Goal: Transaction & Acquisition: Book appointment/travel/reservation

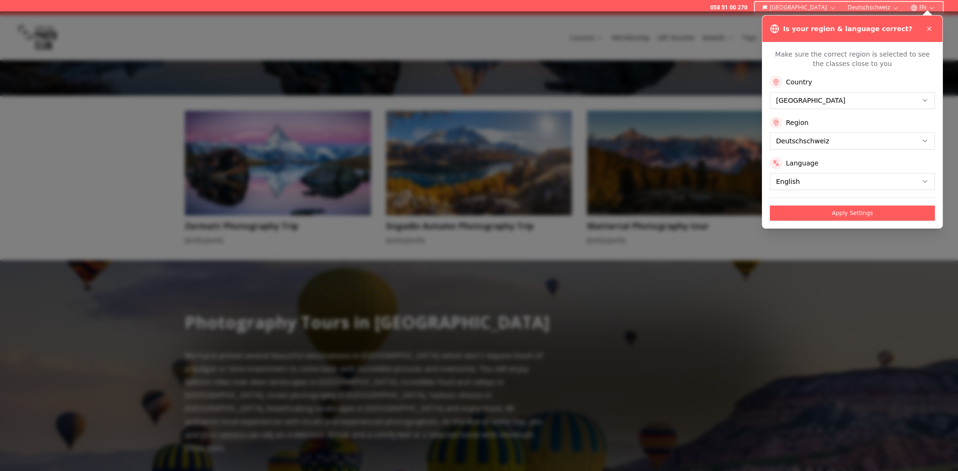
scroll to position [377, 0]
click at [928, 29] on icon at bounding box center [930, 29] width 8 height 8
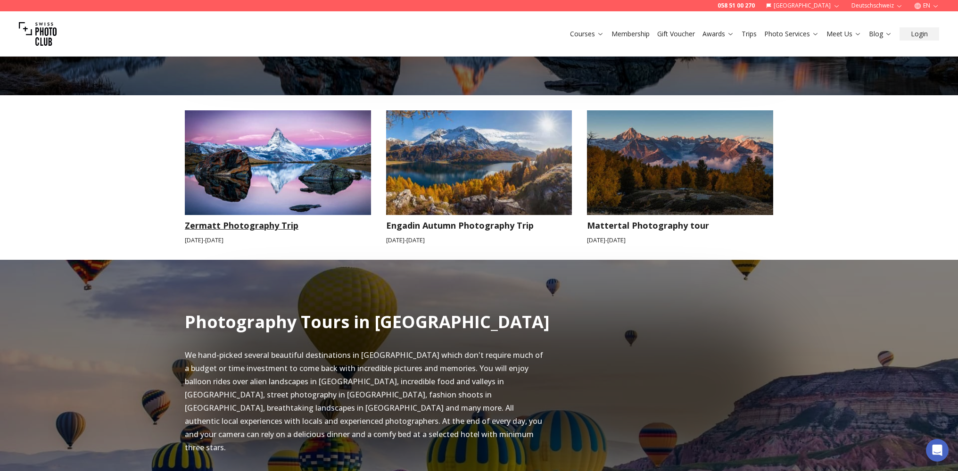
click at [270, 196] on img at bounding box center [278, 162] width 186 height 105
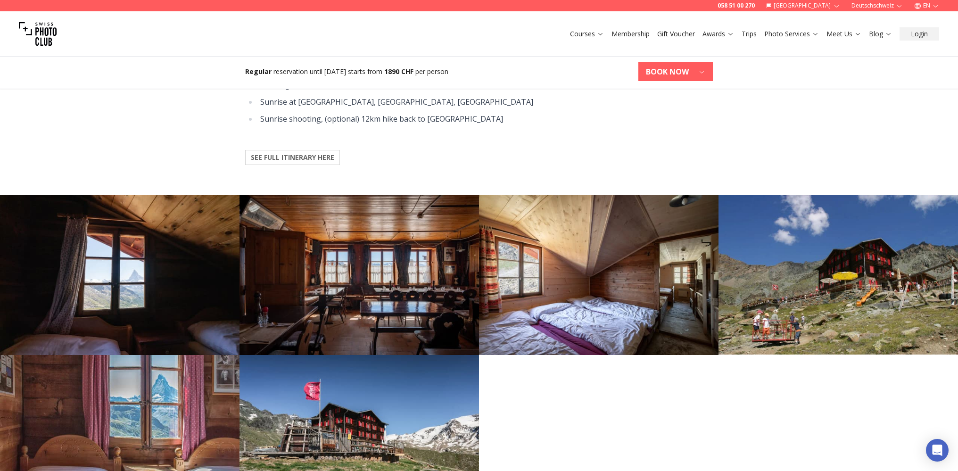
scroll to position [1021, 0]
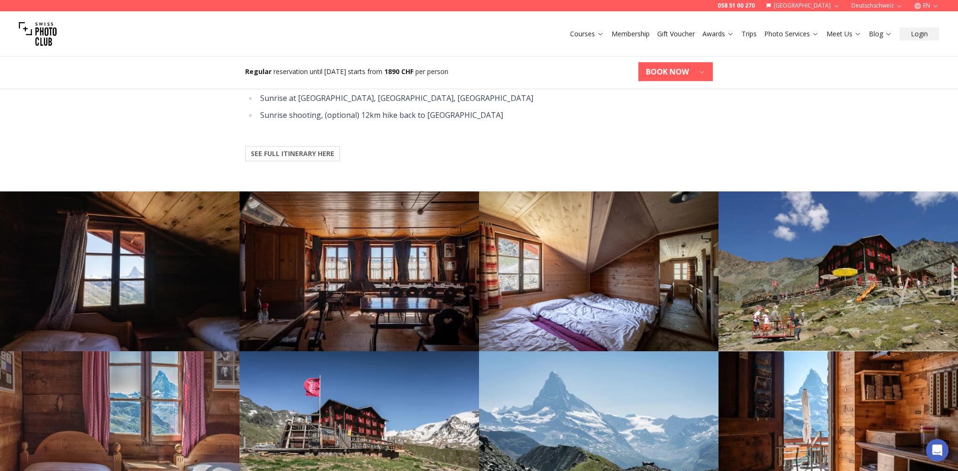
click at [308, 149] on b "SEE FULL ITINERARY HERE" at bounding box center [292, 153] width 83 height 9
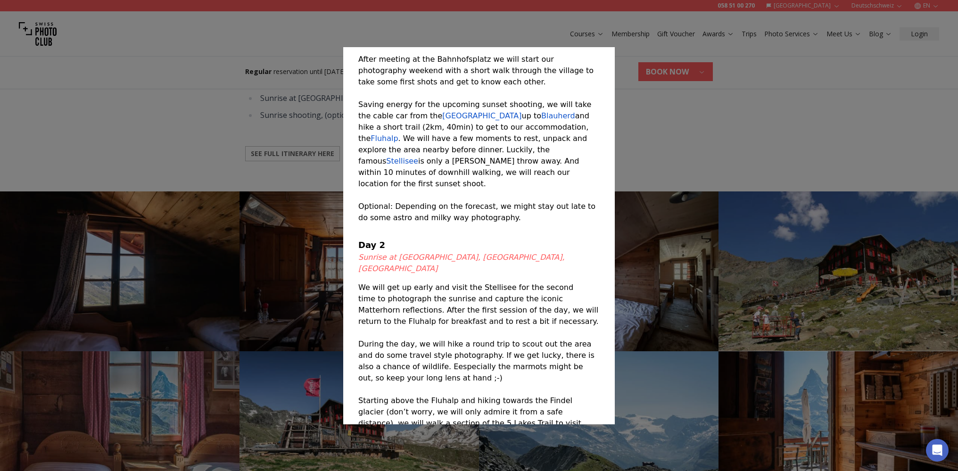
scroll to position [66, 0]
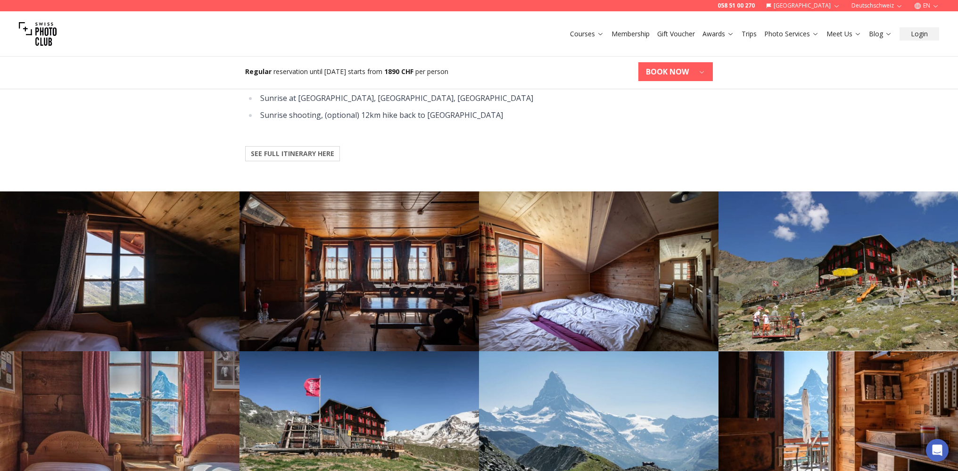
click at [741, 143] on div at bounding box center [479, 235] width 958 height 471
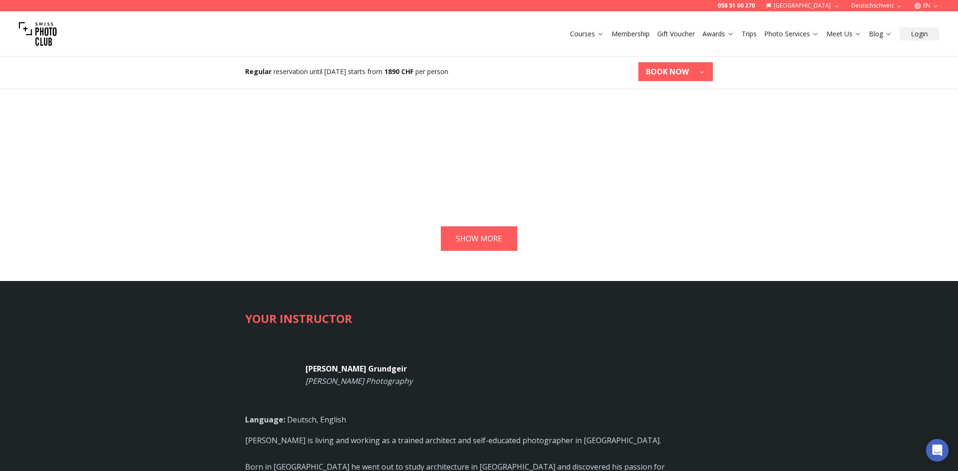
scroll to position [2140, 0]
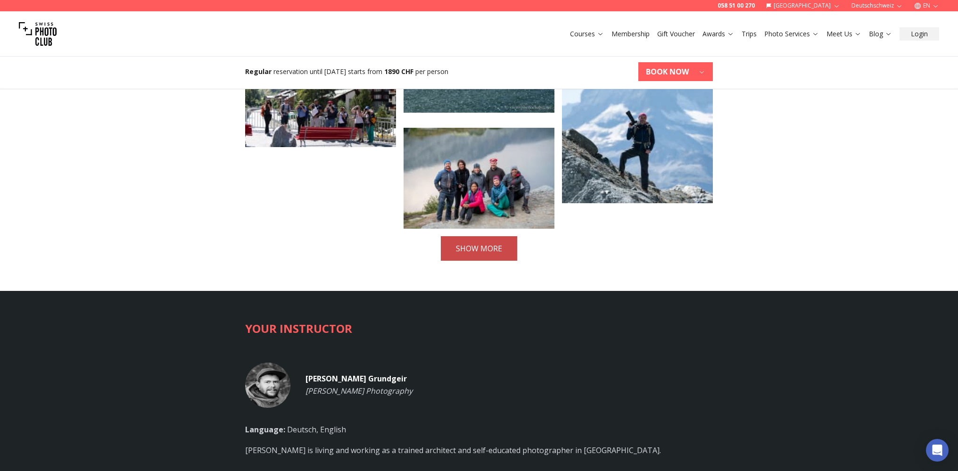
click at [477, 236] on button "SHOW MORE" at bounding box center [479, 248] width 76 height 25
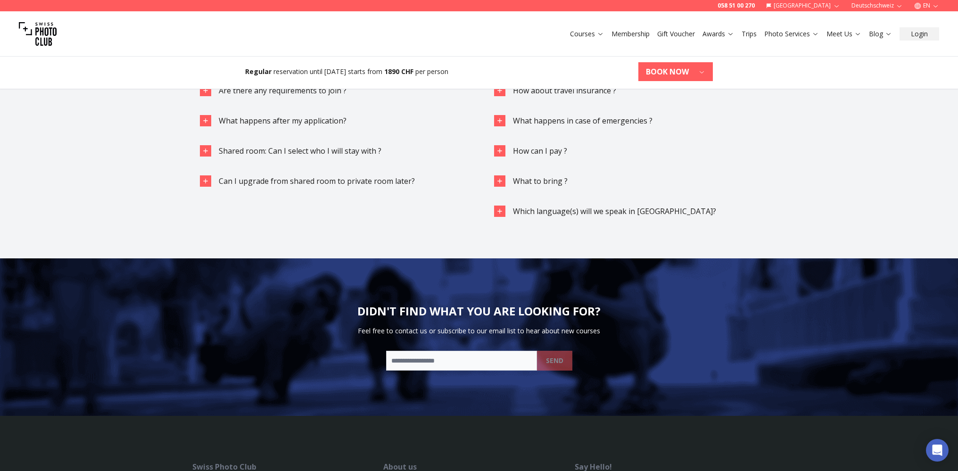
scroll to position [3477, 0]
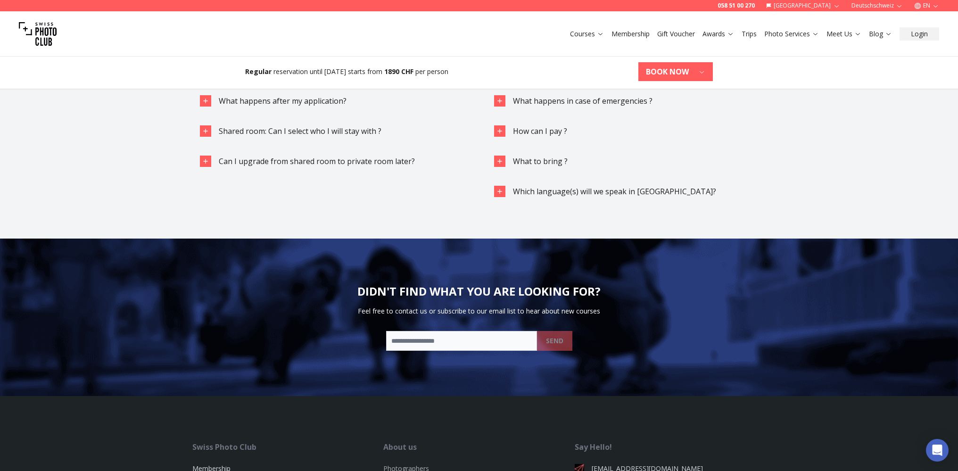
click at [413, 464] on link "Photographers" at bounding box center [406, 468] width 46 height 9
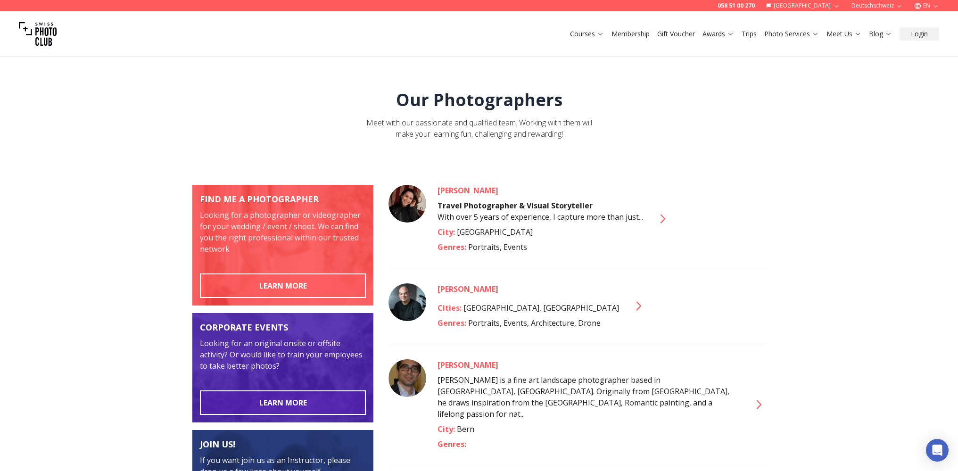
click at [748, 35] on link "Trips" at bounding box center [749, 33] width 15 height 9
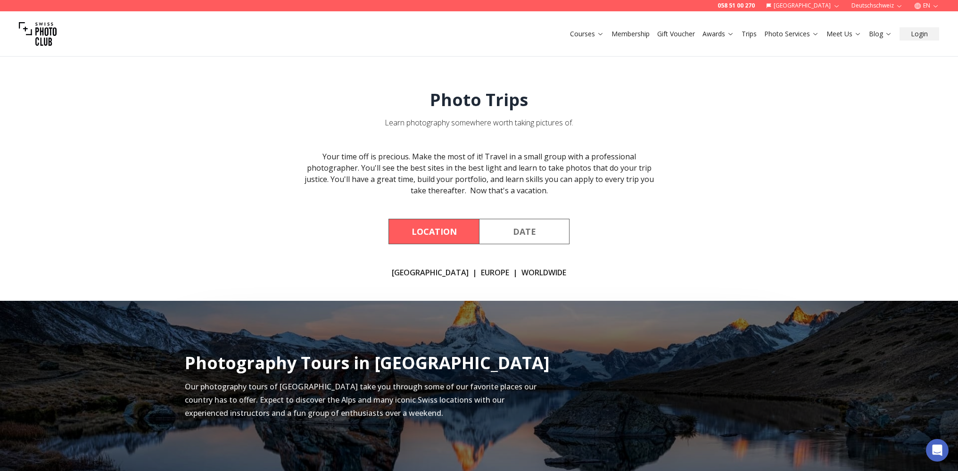
click at [437, 272] on link "[GEOGRAPHIC_DATA]" at bounding box center [430, 272] width 77 height 11
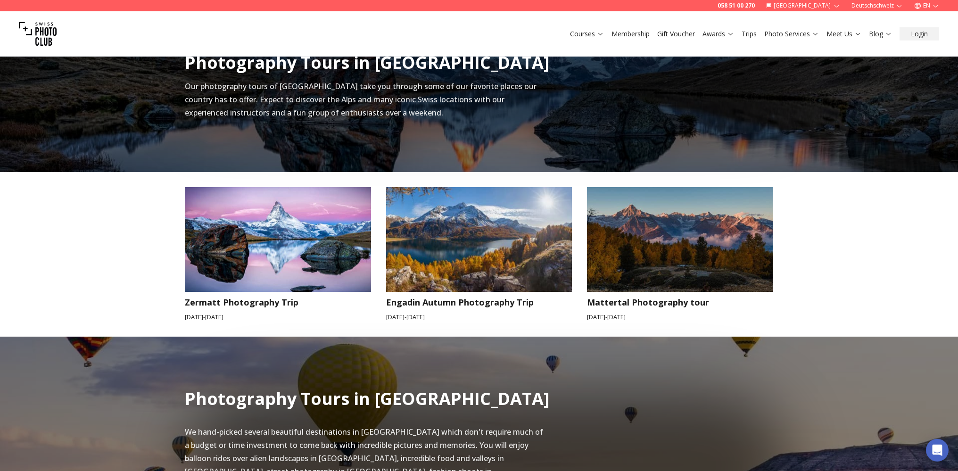
scroll to position [301, 0]
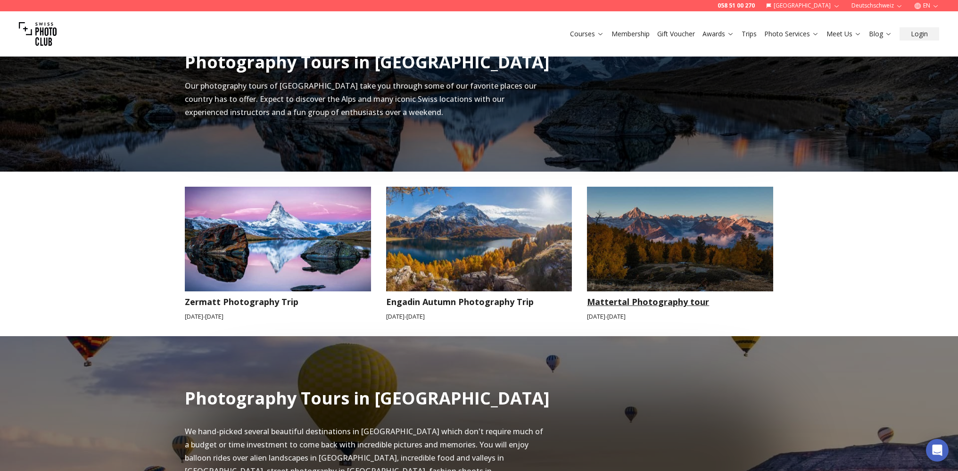
click at [676, 275] on img at bounding box center [680, 239] width 186 height 105
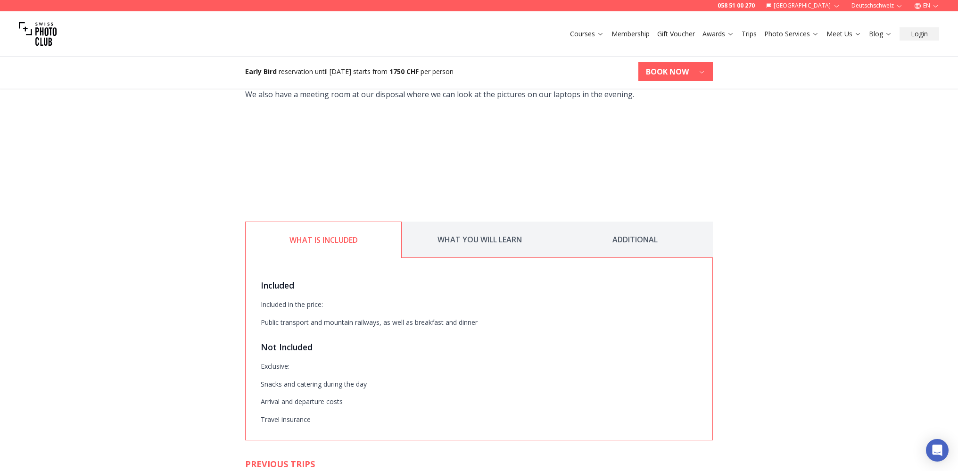
scroll to position [1306, 0]
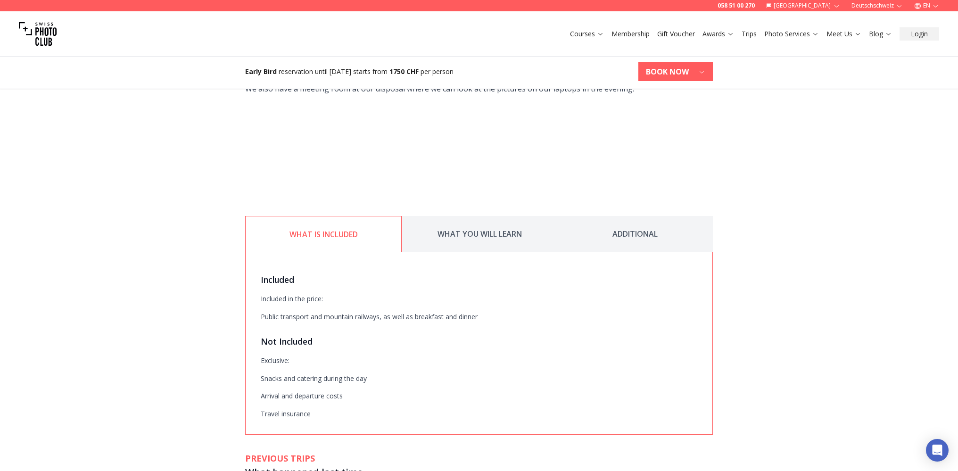
click at [474, 216] on button "WHAT YOU WILL LEARN" at bounding box center [480, 234] width 156 height 36
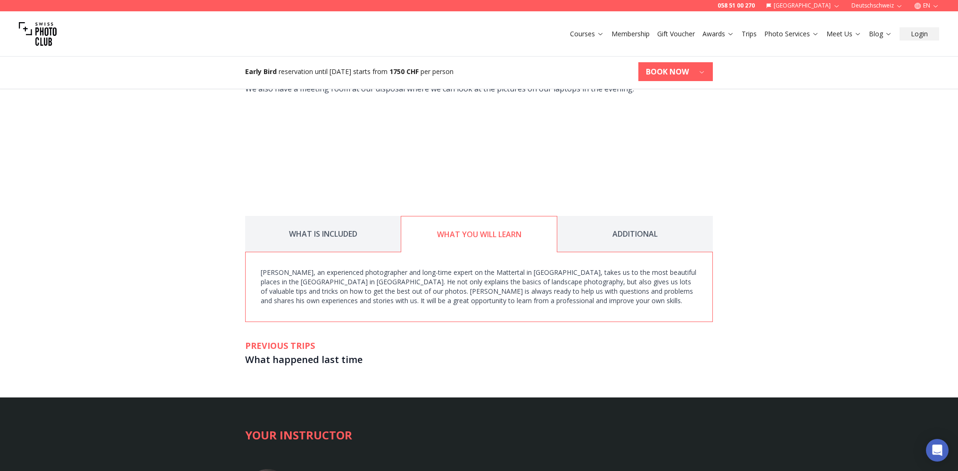
click at [632, 216] on button "ADDITIONAL" at bounding box center [635, 234] width 156 height 36
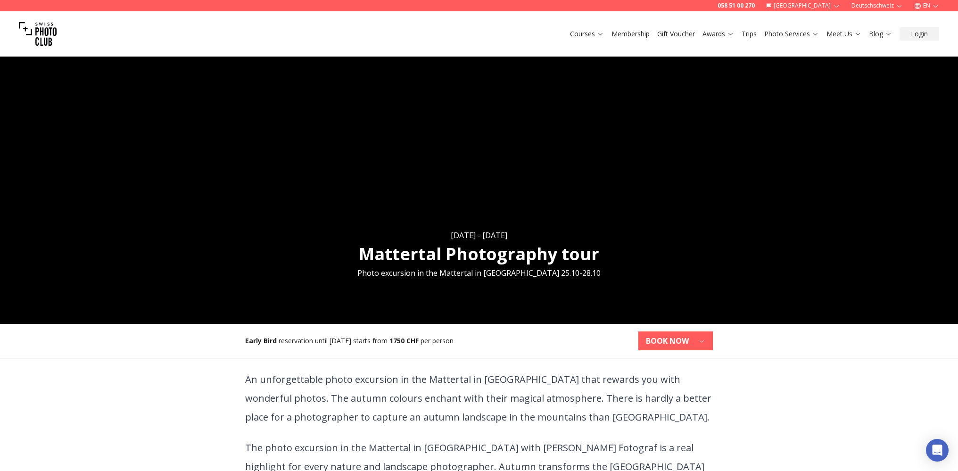
scroll to position [2, 0]
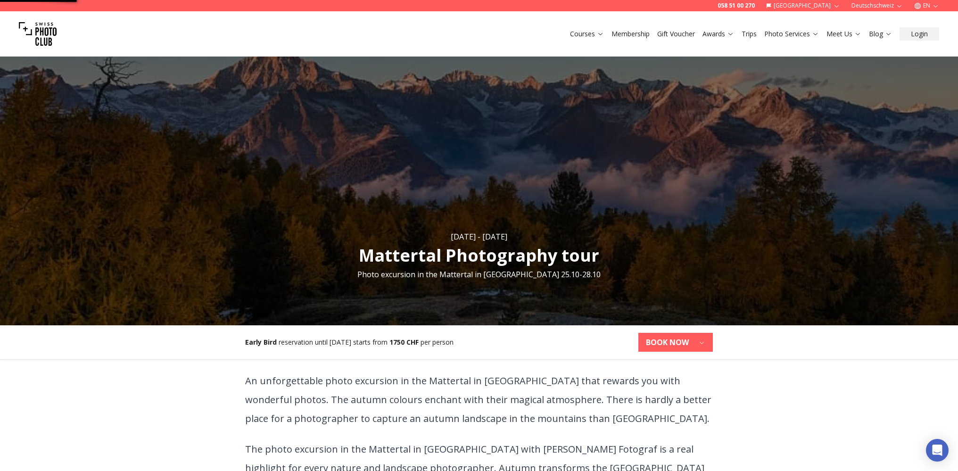
scroll to position [299, 0]
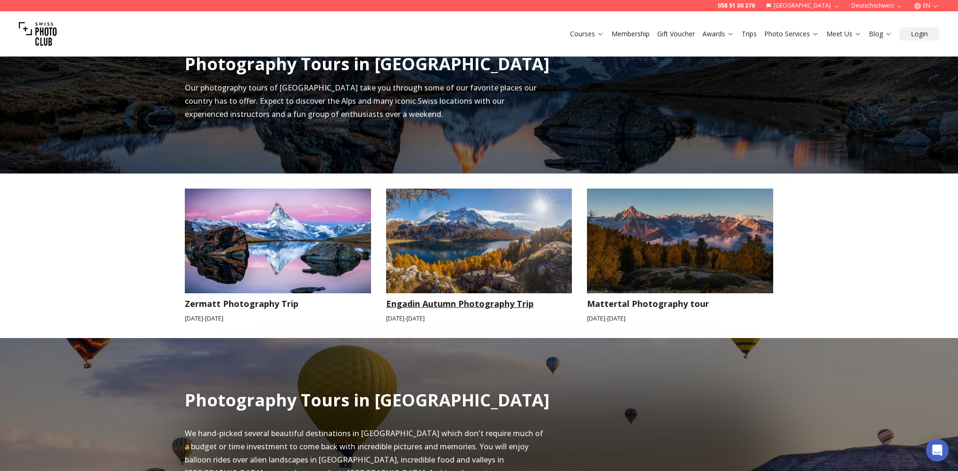
click at [505, 267] on img at bounding box center [479, 241] width 186 height 105
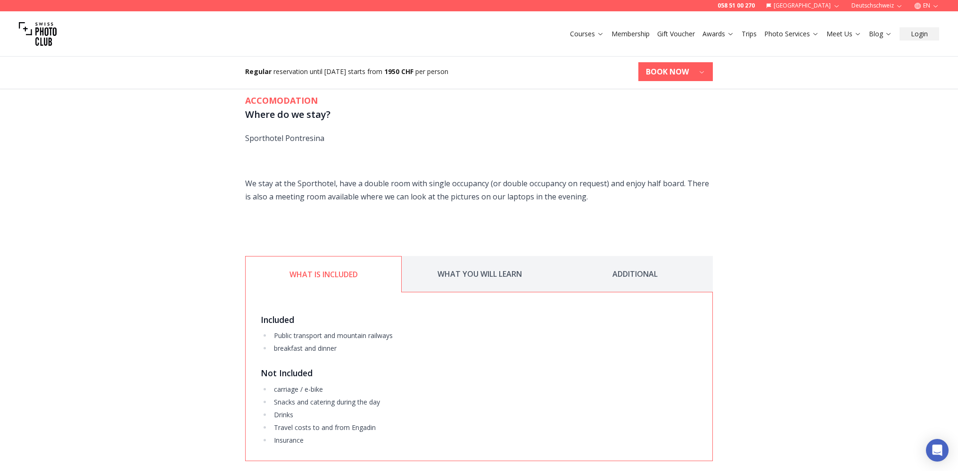
scroll to position [1211, 0]
click at [468, 273] on button "WHAT YOU WILL LEARN" at bounding box center [480, 272] width 156 height 36
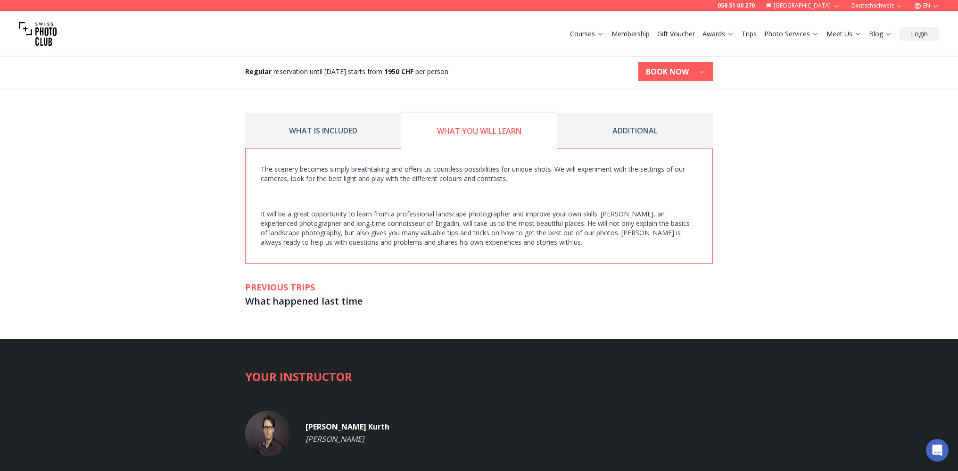
scroll to position [1347, 0]
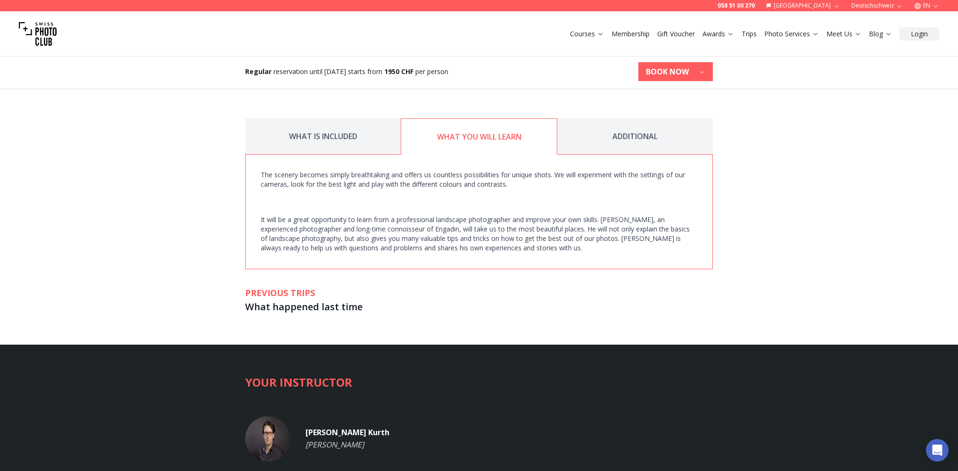
click at [347, 141] on button "WHAT IS INCLUDED" at bounding box center [323, 136] width 156 height 36
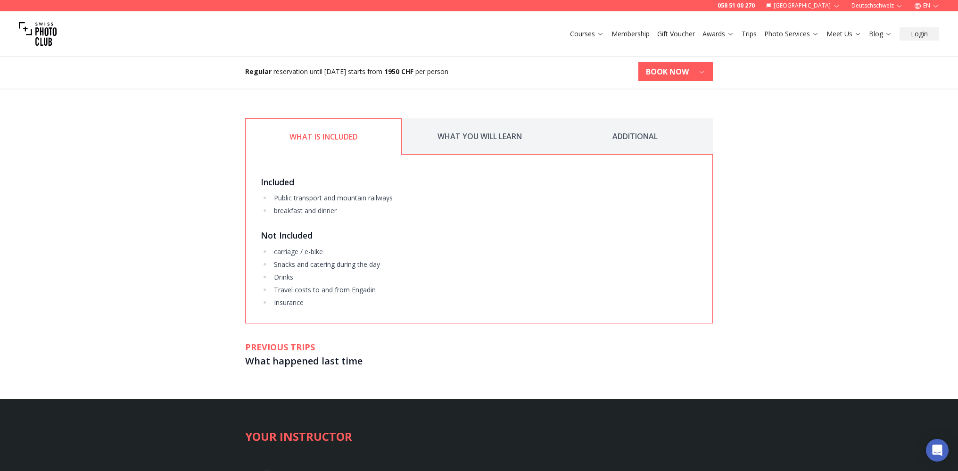
click at [475, 141] on button "WHAT YOU WILL LEARN" at bounding box center [480, 136] width 156 height 36
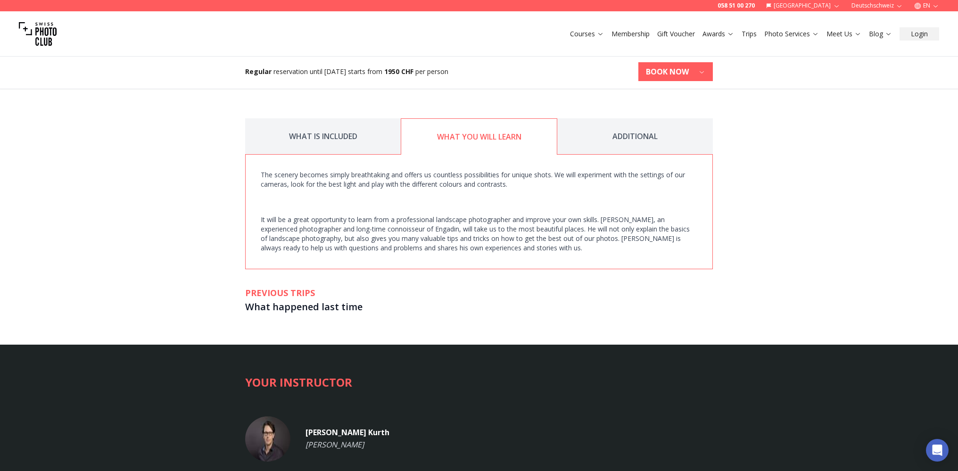
click at [651, 143] on button "ADDITIONAL" at bounding box center [635, 136] width 156 height 36
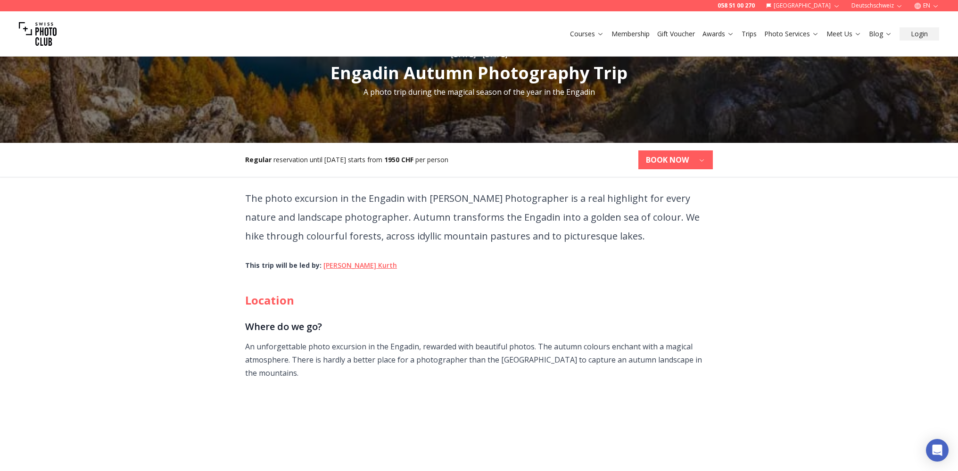
scroll to position [0, 0]
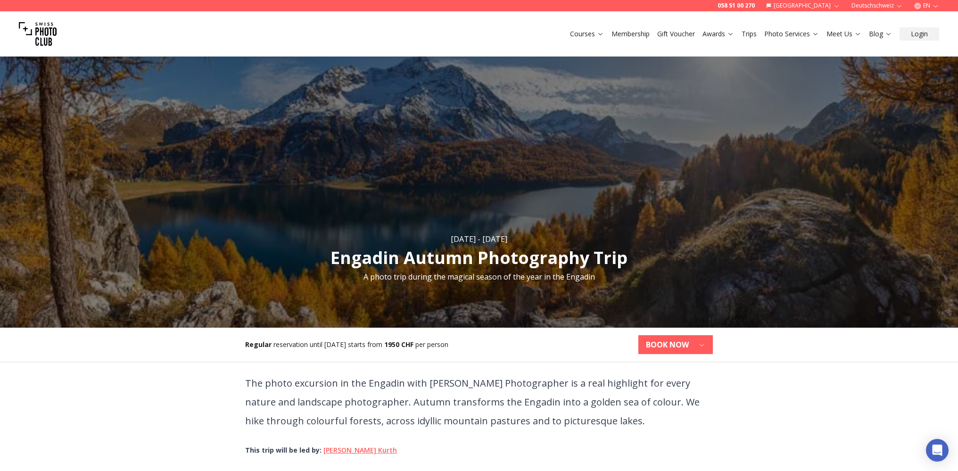
scroll to position [301, 0]
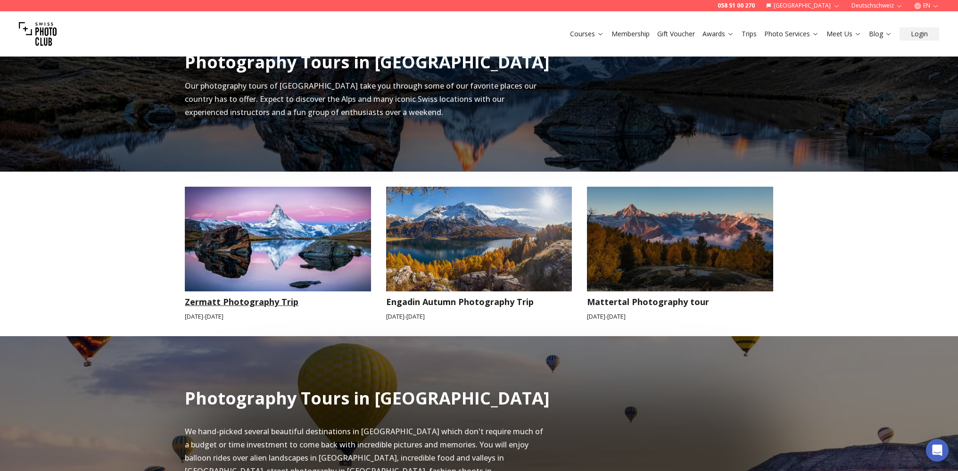
click at [321, 262] on img at bounding box center [278, 239] width 186 height 105
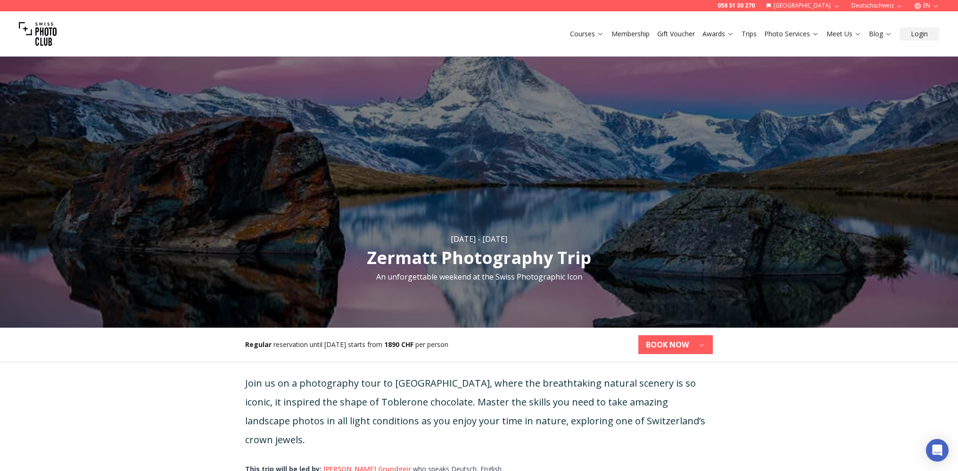
click at [696, 340] on button "BOOK NOW" at bounding box center [676, 344] width 75 height 19
click at [664, 368] on b "[DATE] - [DATE]" at bounding box center [636, 367] width 58 height 9
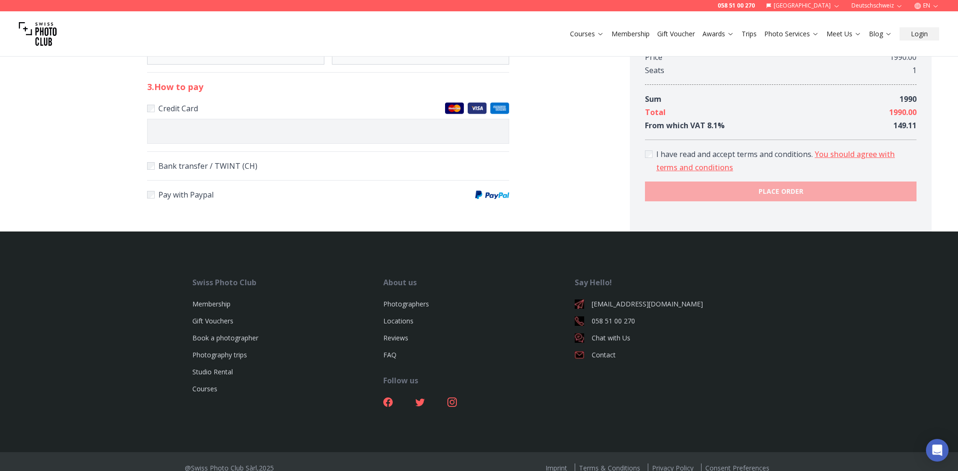
scroll to position [575, 0]
